Goal: Task Accomplishment & Management: Complete application form

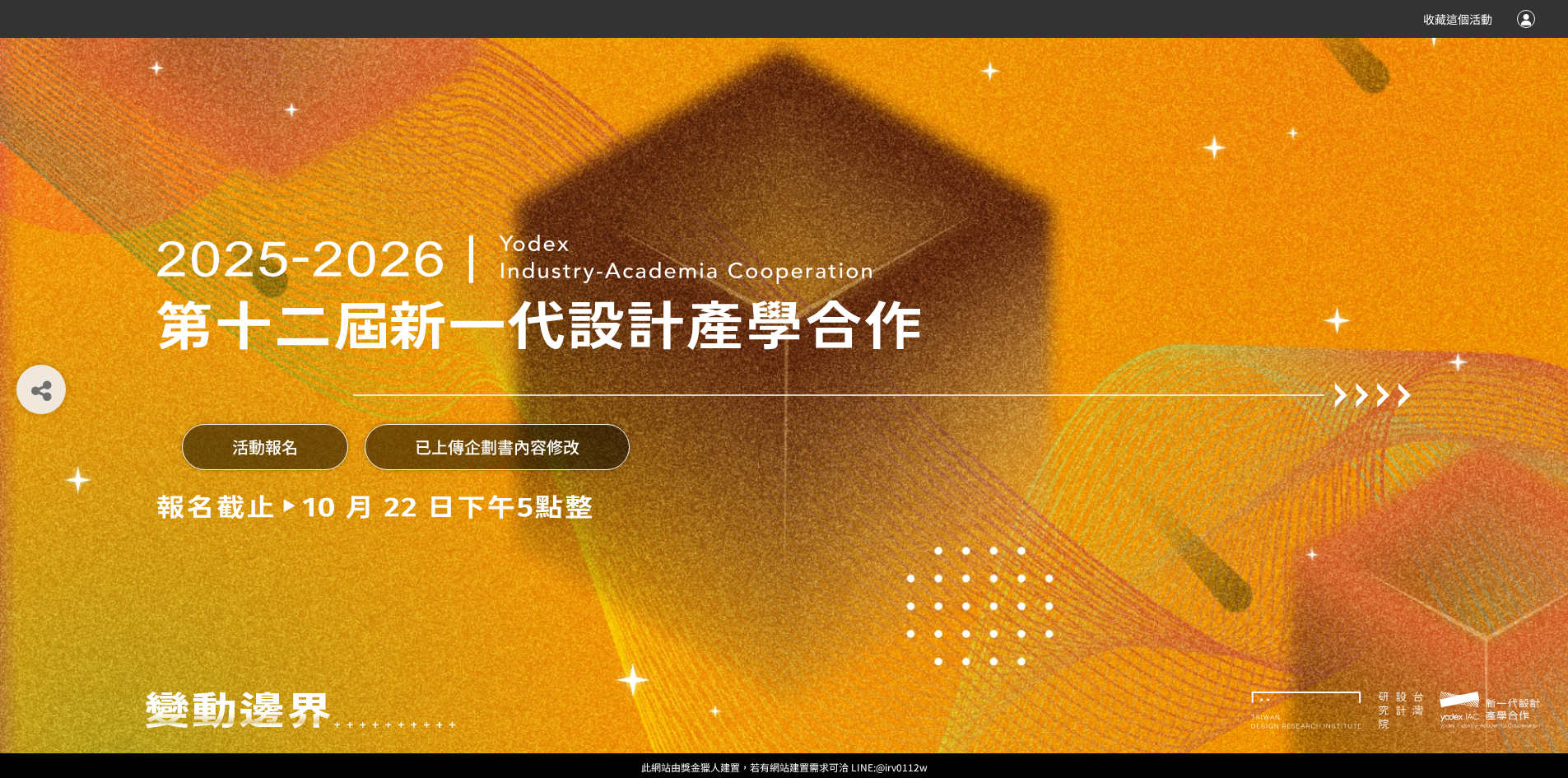
click at [516, 495] on img at bounding box center [375, 507] width 435 height 24
click at [485, 443] on button "已上傳企劃書內容修改" at bounding box center [498, 446] width 265 height 46
click at [557, 461] on button "已上傳企劃書內容修改" at bounding box center [498, 446] width 265 height 46
click at [205, 454] on button "活動報名" at bounding box center [264, 446] width 166 height 46
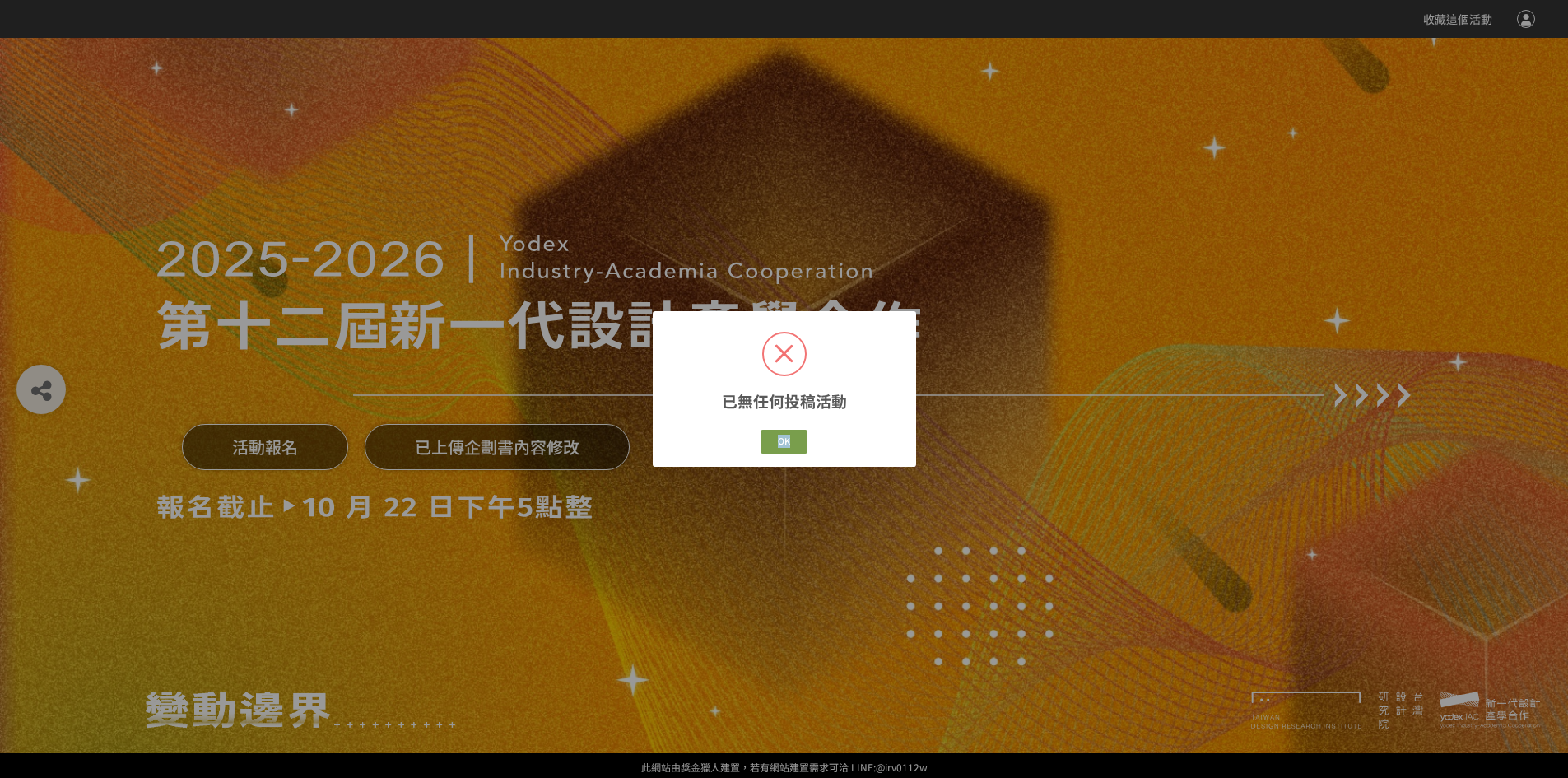
click at [205, 454] on div "已無任何投稿活動 × OK Cancel" at bounding box center [784, 389] width 1568 height 778
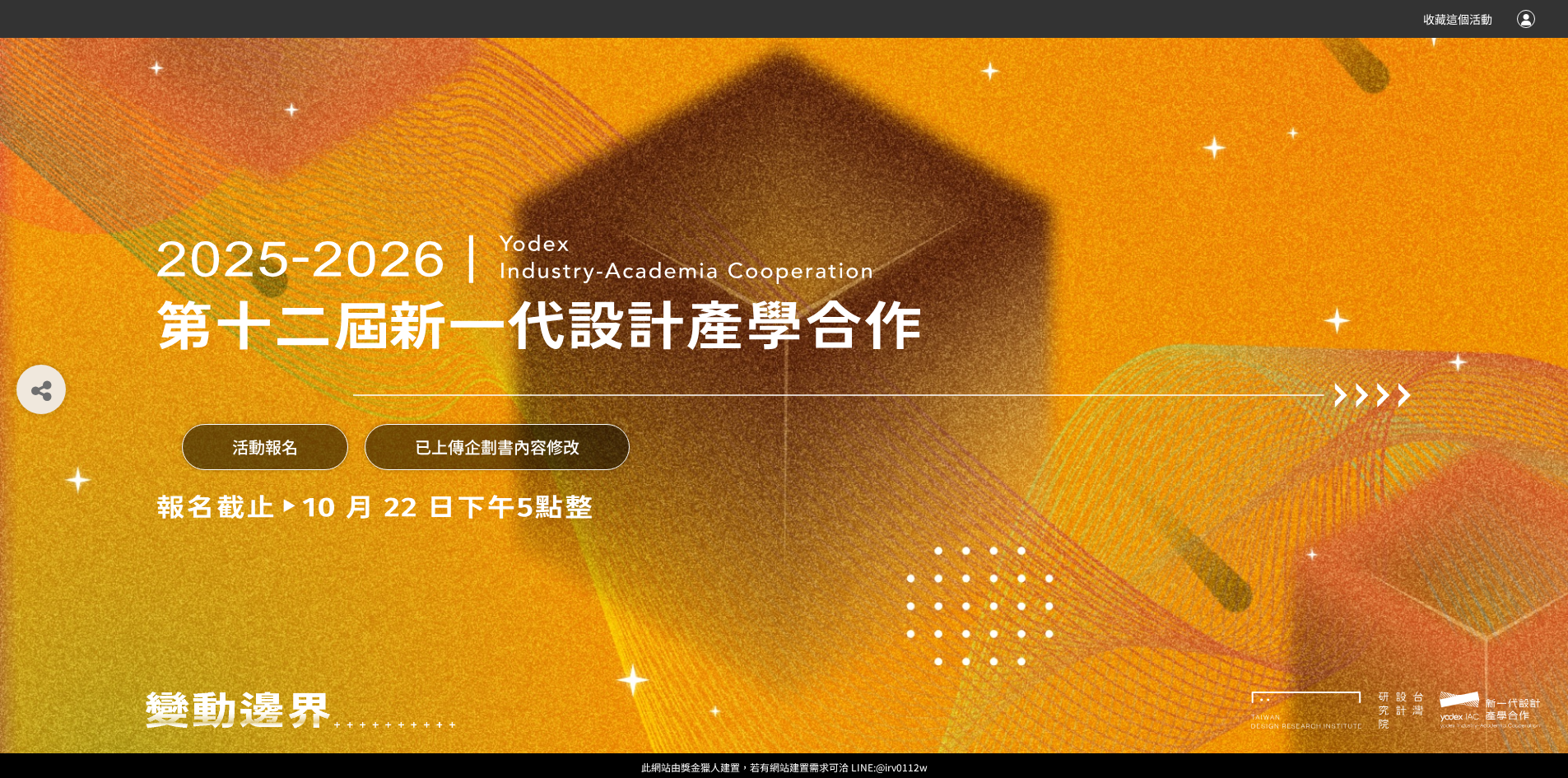
click at [365, 440] on button "已上傳企劃書內容修改" at bounding box center [498, 446] width 265 height 46
click at [419, 440] on button "已上傳企劃書內容修改" at bounding box center [498, 446] width 265 height 46
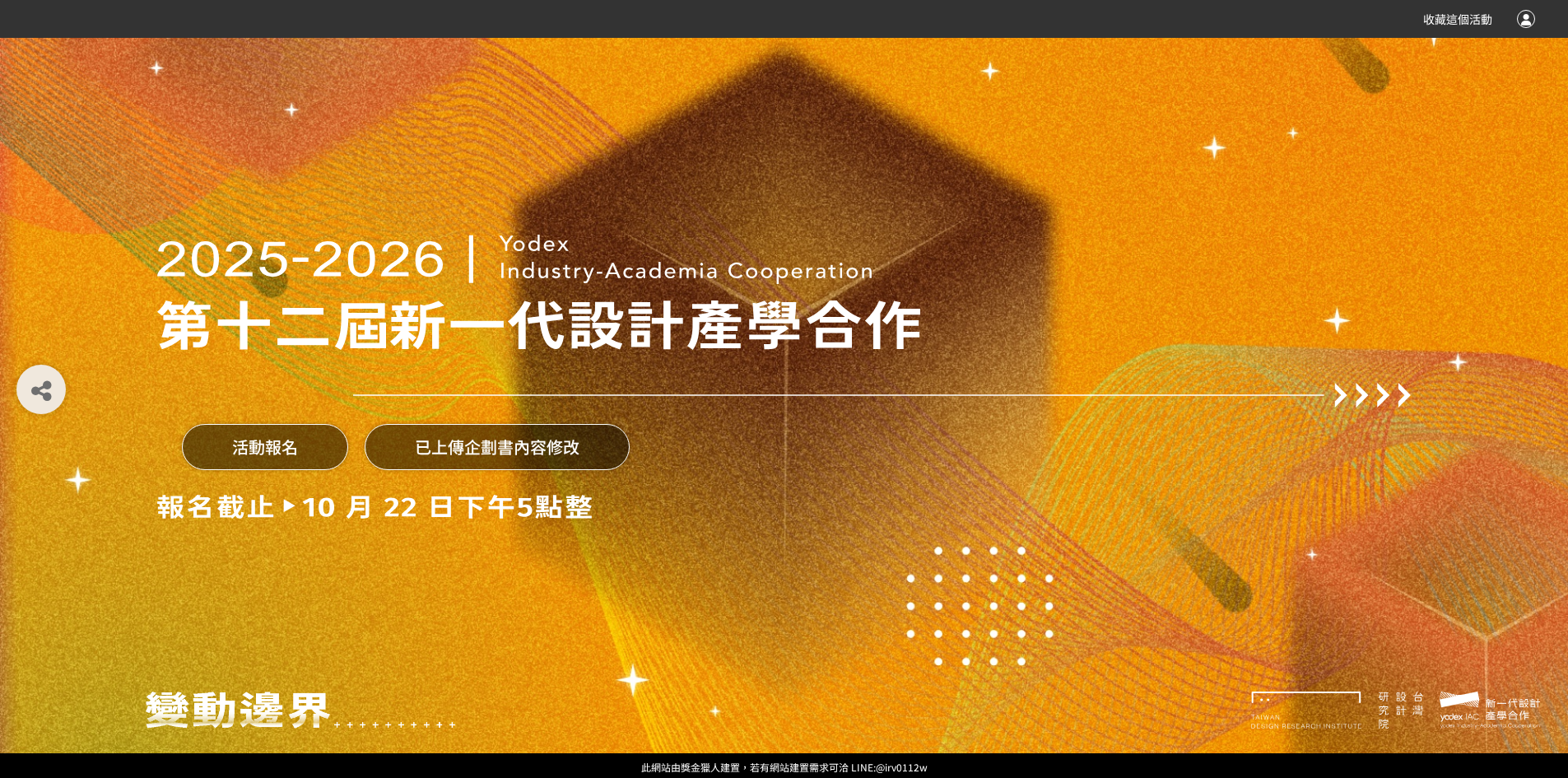
click at [1529, 17] on div at bounding box center [1526, 19] width 19 height 19
